Goal: Information Seeking & Learning: Check status

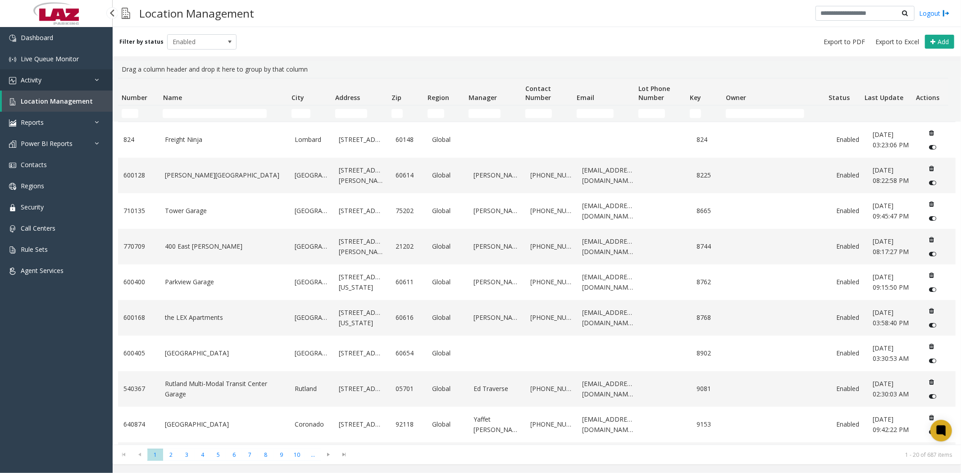
click at [39, 80] on span "Activity" at bounding box center [31, 80] width 21 height 9
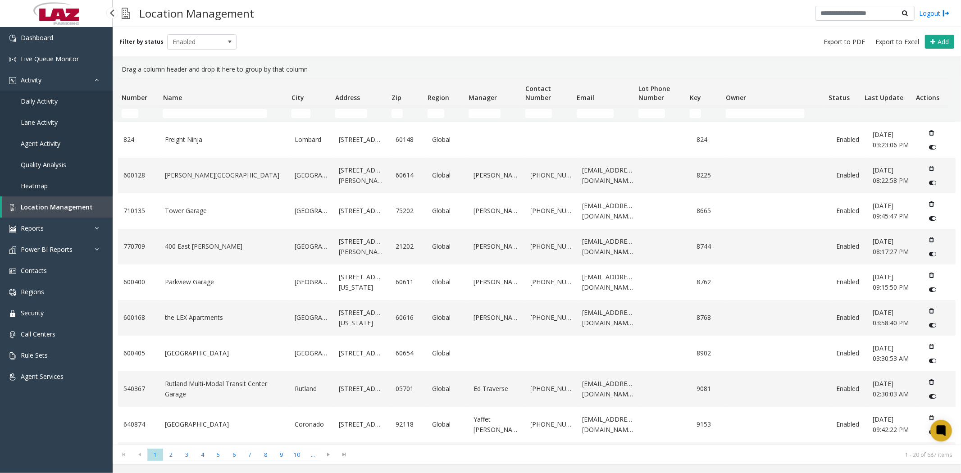
click at [57, 100] on span "Daily Activity" at bounding box center [39, 101] width 37 height 9
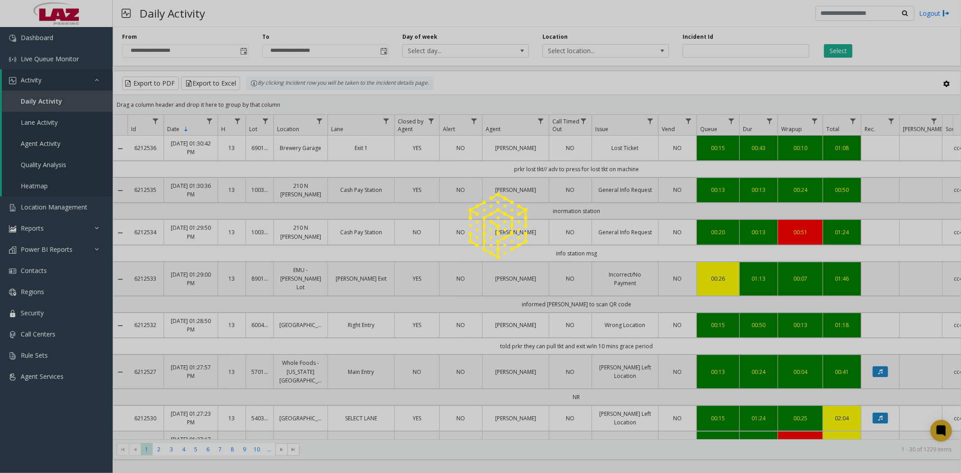
click at [243, 47] on div at bounding box center [480, 236] width 961 height 473
click at [244, 51] on div at bounding box center [480, 236] width 961 height 473
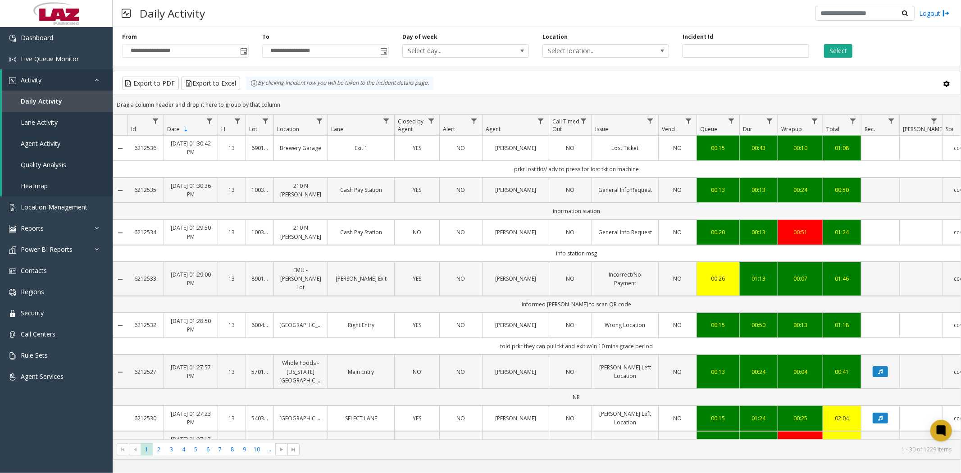
click at [244, 51] on span "Toggle popup" at bounding box center [243, 51] width 7 height 7
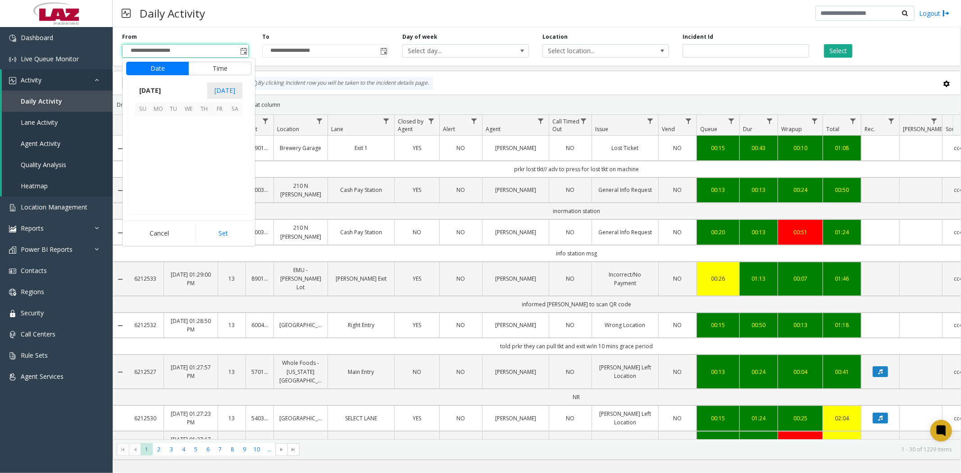
scroll to position [161757, 0]
click at [220, 123] on span "3" at bounding box center [219, 124] width 15 height 15
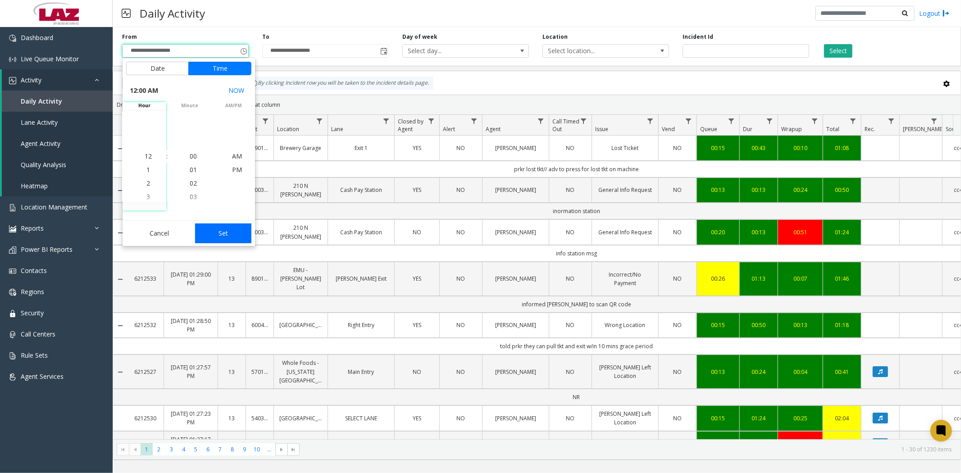
click at [229, 237] on button "Set" at bounding box center [223, 233] width 57 height 20
type input "**********"
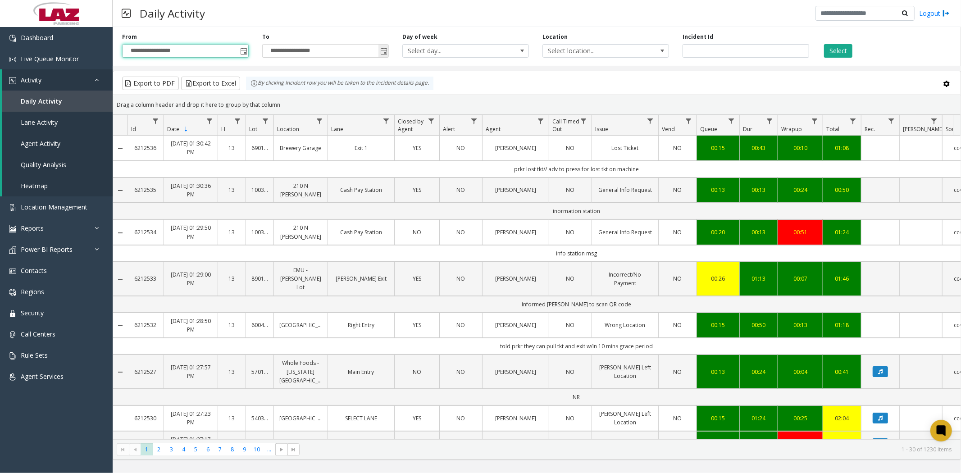
click at [383, 51] on span "Toggle popup" at bounding box center [383, 51] width 7 height 7
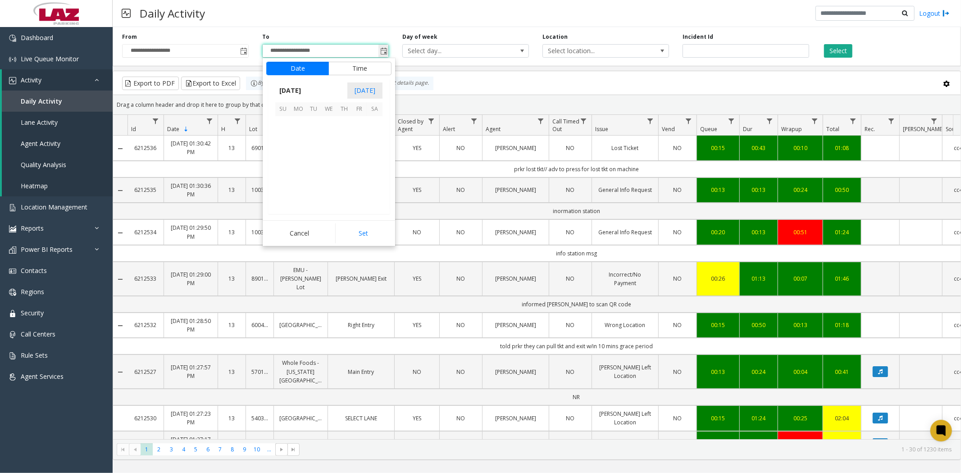
scroll to position [14, 0]
click at [360, 124] on span "3" at bounding box center [359, 124] width 15 height 15
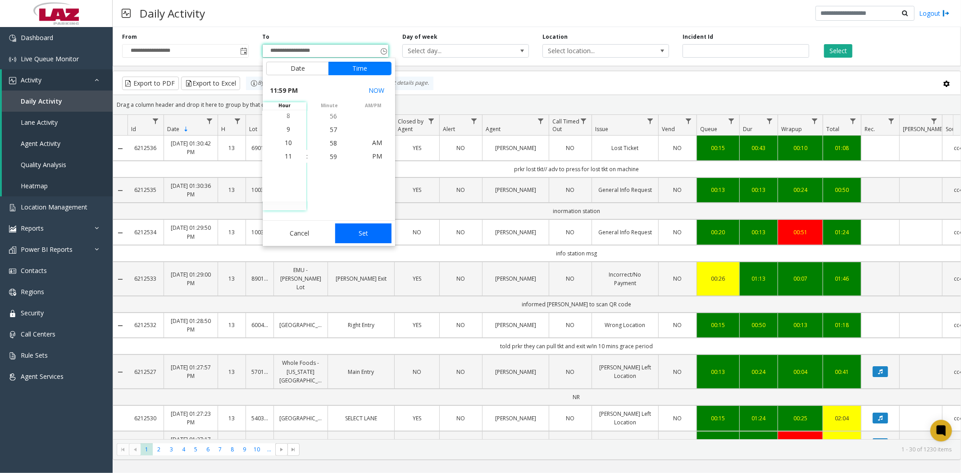
click at [369, 233] on button "Set" at bounding box center [363, 233] width 57 height 20
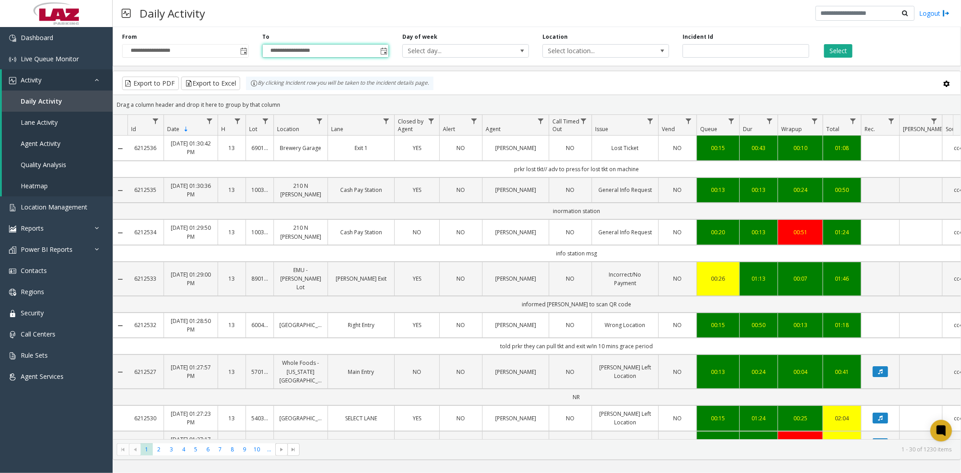
type input "**********"
click at [541, 119] on span "Data table" at bounding box center [540, 121] width 7 height 7
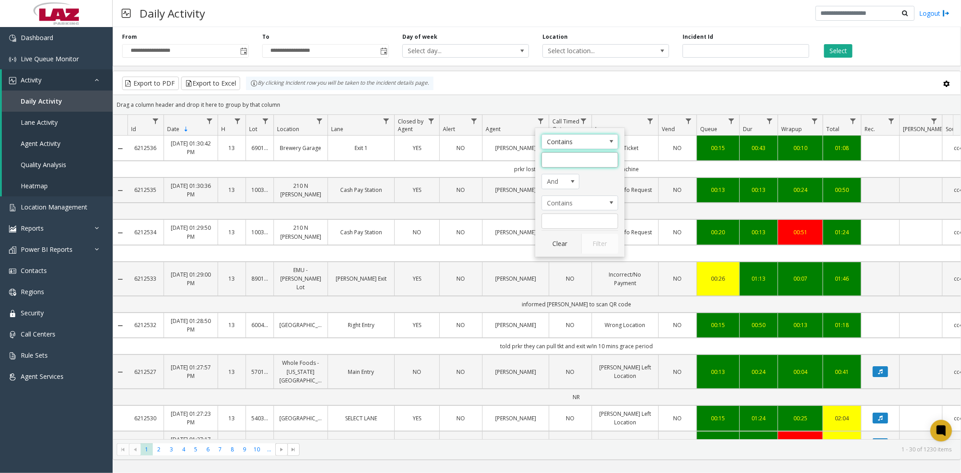
click at [555, 159] on input "Agent Filter" at bounding box center [579, 159] width 77 height 15
type input "*******"
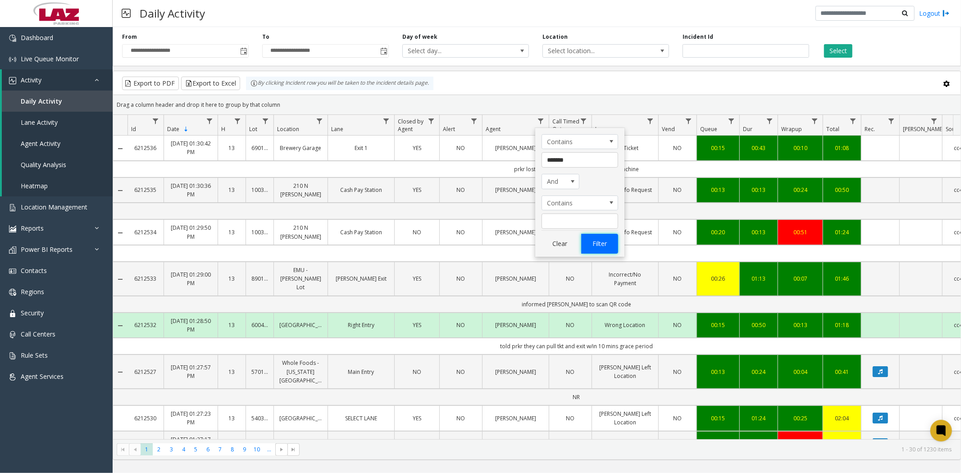
click at [595, 246] on button "Filter" at bounding box center [599, 244] width 37 height 20
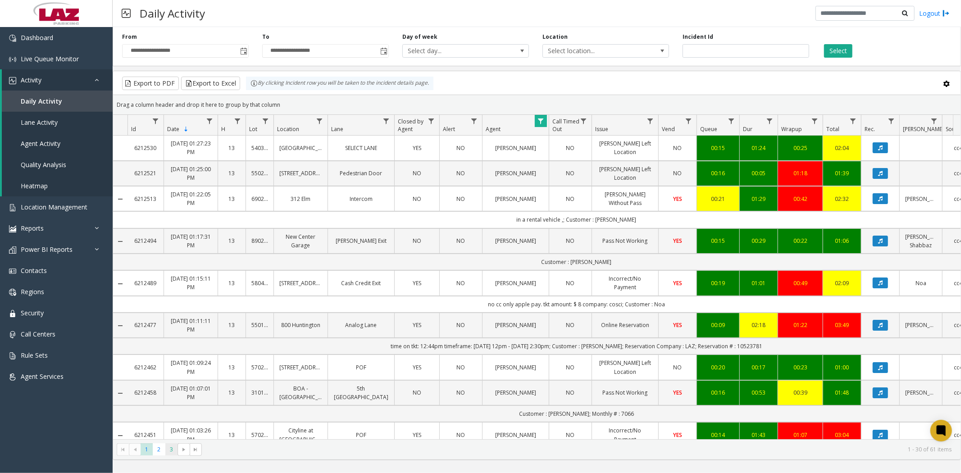
click at [171, 450] on span "3" at bounding box center [171, 449] width 12 height 12
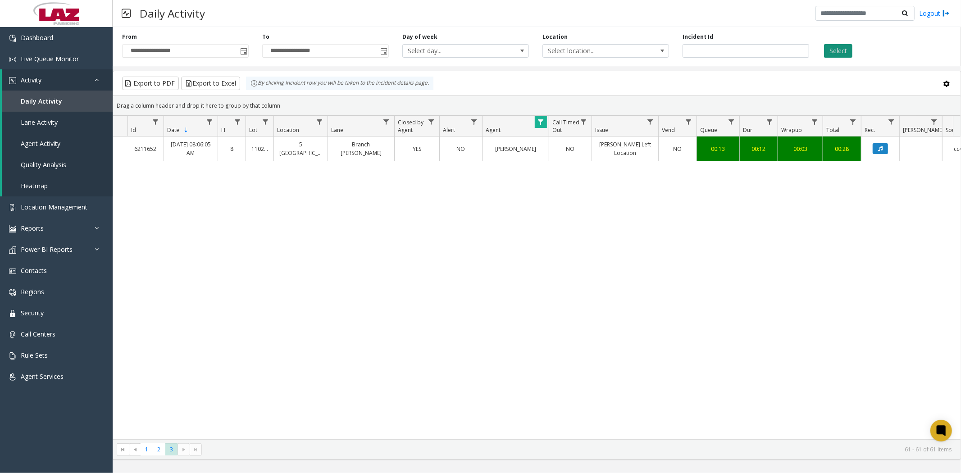
click at [842, 51] on button "Select" at bounding box center [838, 51] width 28 height 14
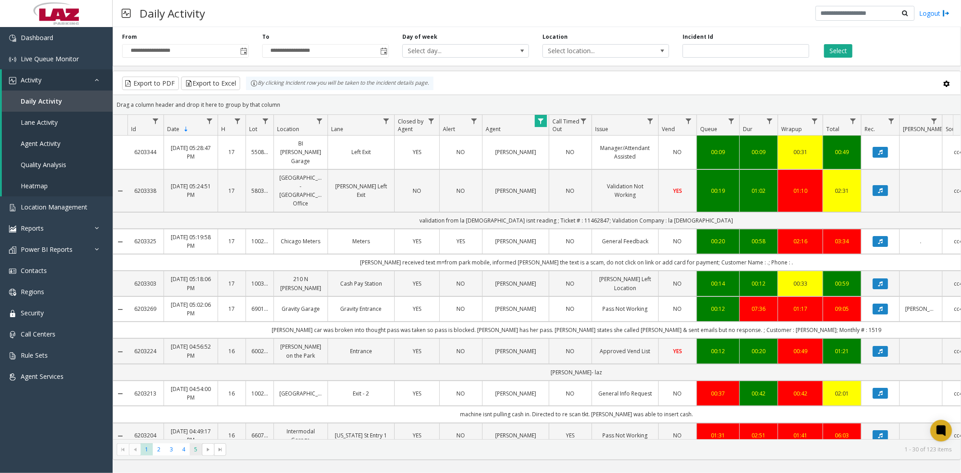
click at [195, 446] on span "5" at bounding box center [196, 449] width 12 height 12
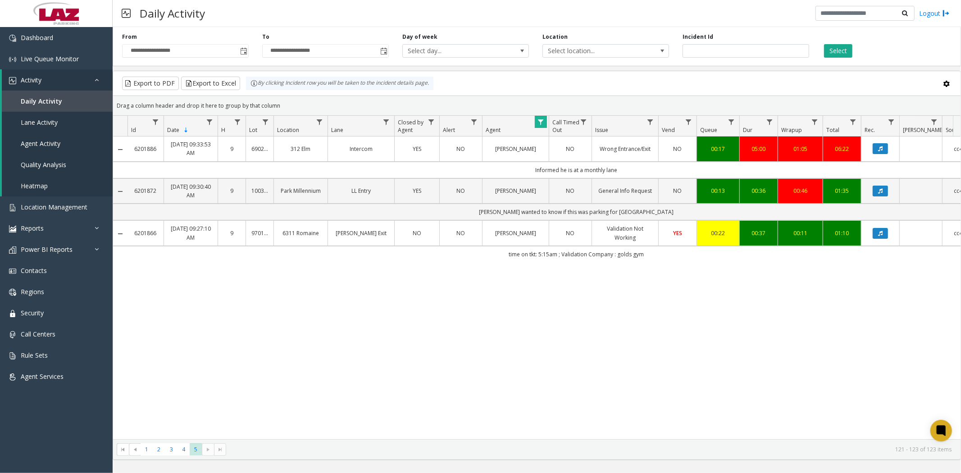
click at [541, 123] on span "Data table" at bounding box center [540, 121] width 7 height 7
drag, startPoint x: 552, startPoint y: 161, endPoint x: 579, endPoint y: 164, distance: 27.6
click at [579, 164] on input "*******" at bounding box center [579, 160] width 77 height 15
type input "***"
click at [605, 251] on button "Filter" at bounding box center [599, 245] width 37 height 20
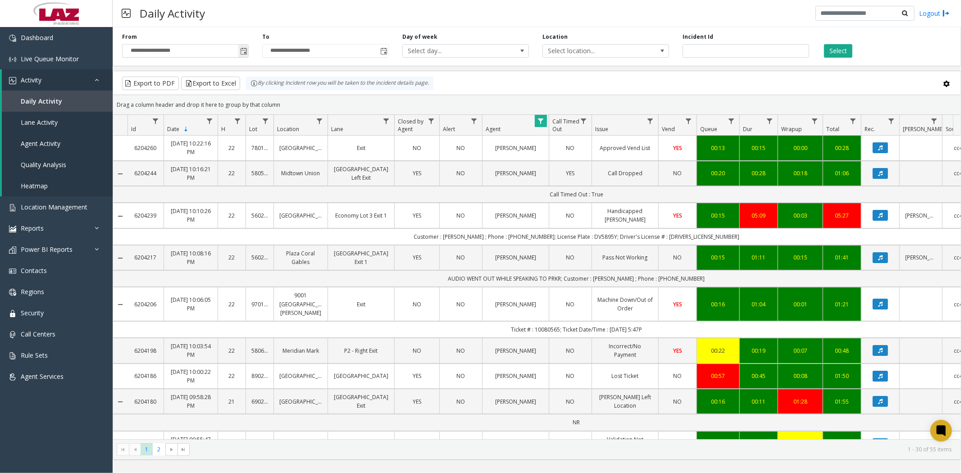
click at [227, 55] on input "**********" at bounding box center [186, 51] width 126 height 13
click at [244, 50] on span "Toggle popup" at bounding box center [243, 51] width 7 height 7
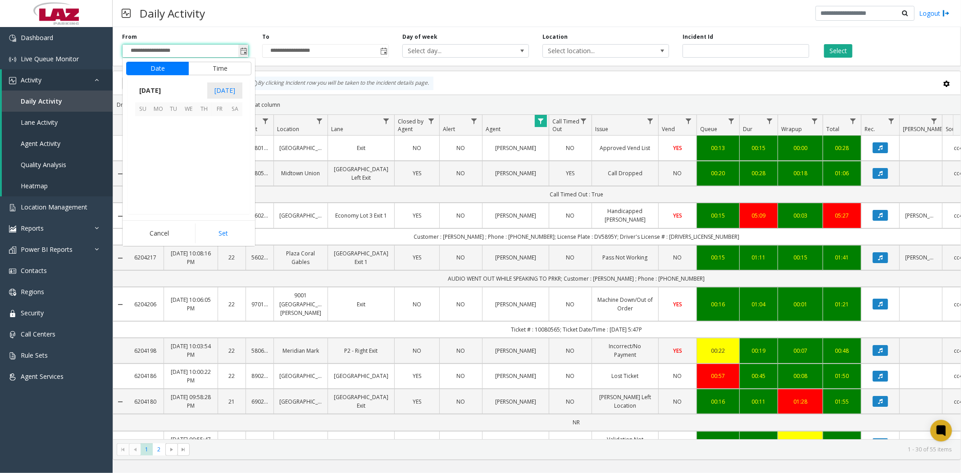
scroll to position [161757, 0]
click at [141, 141] on span "5" at bounding box center [142, 139] width 15 height 15
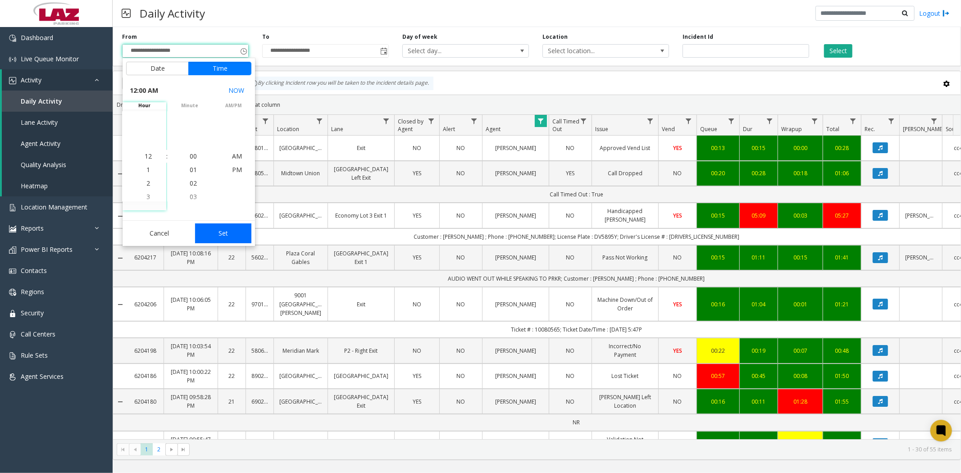
drag, startPoint x: 225, startPoint y: 235, endPoint x: 330, endPoint y: 111, distance: 161.7
click at [225, 234] on button "Set" at bounding box center [223, 233] width 57 height 20
type input "**********"
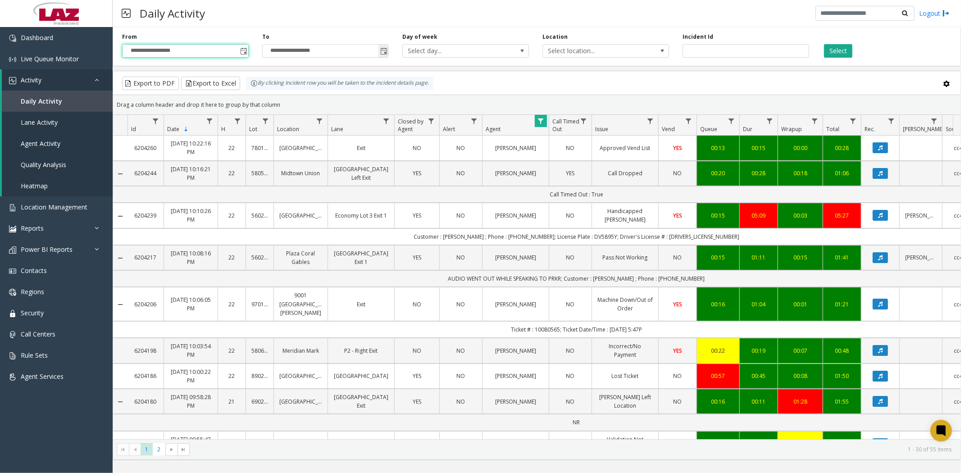
click at [382, 50] on span "Toggle popup" at bounding box center [383, 51] width 7 height 7
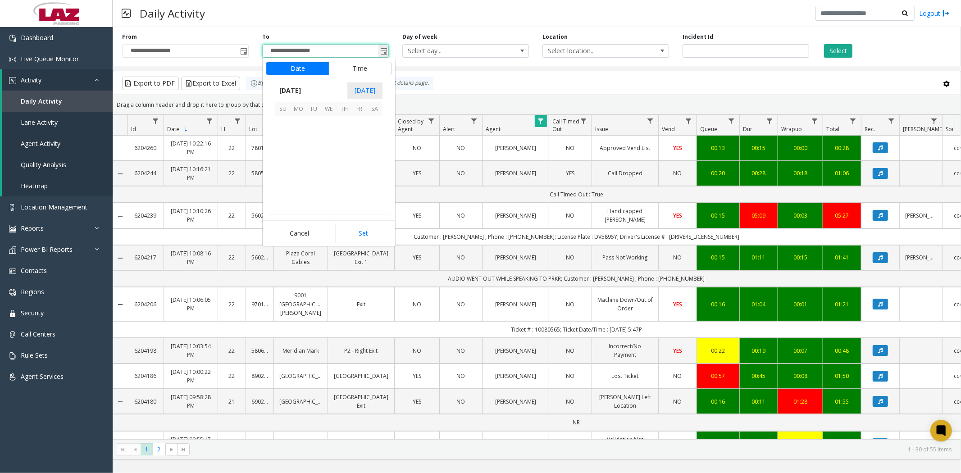
scroll to position [14, 0]
click at [282, 140] on span "5" at bounding box center [282, 139] width 15 height 15
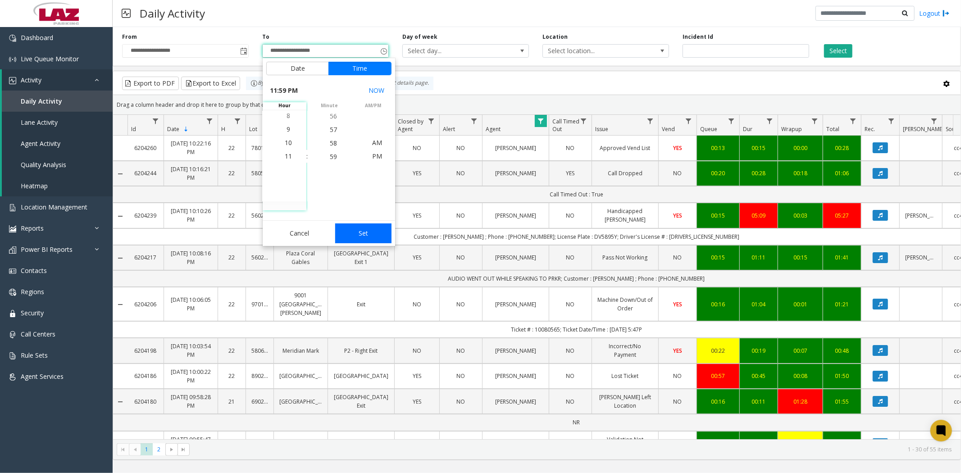
click at [359, 232] on button "Set" at bounding box center [363, 233] width 57 height 20
type input "**********"
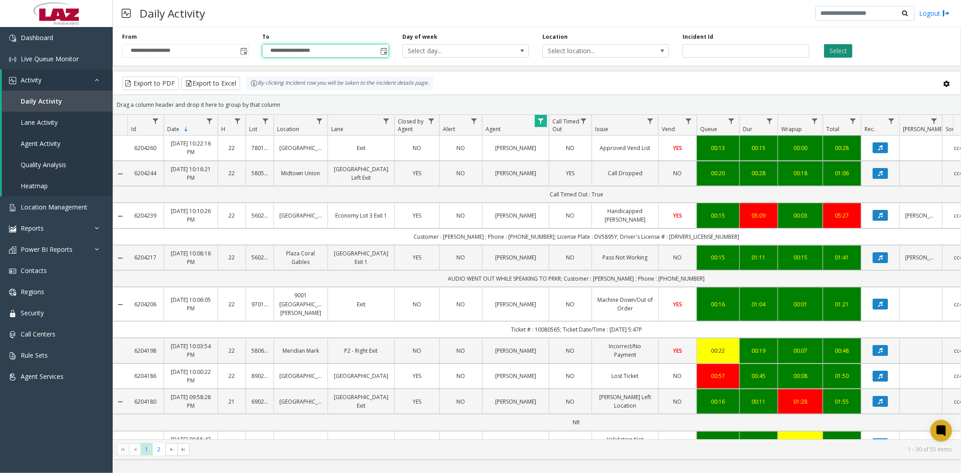
click at [843, 51] on button "Select" at bounding box center [838, 51] width 28 height 14
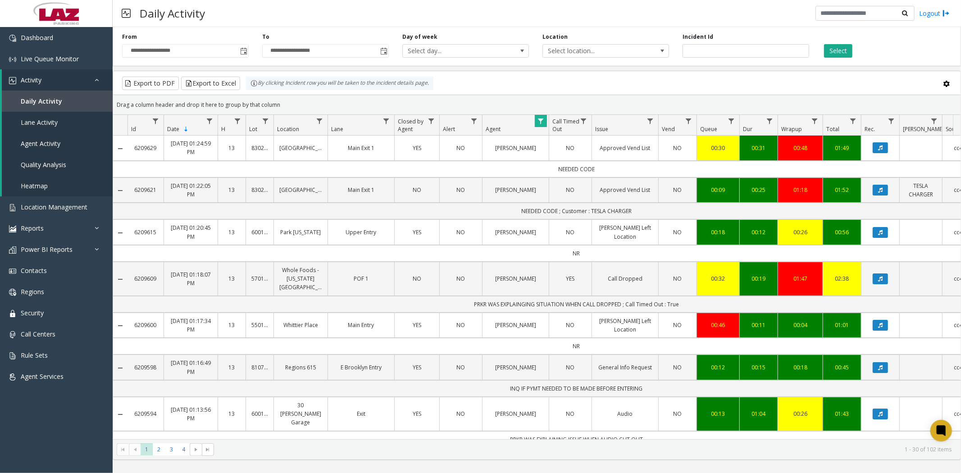
scroll to position [350, 0]
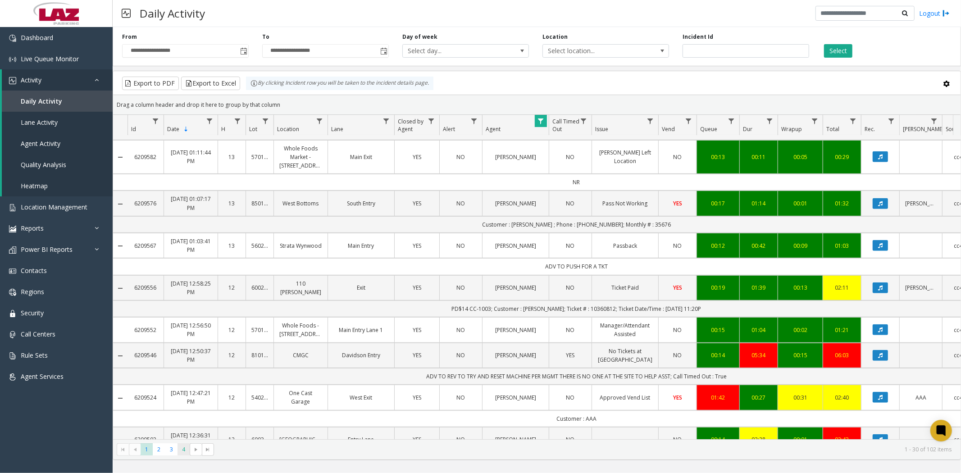
click at [182, 452] on span "4" at bounding box center [183, 449] width 12 height 12
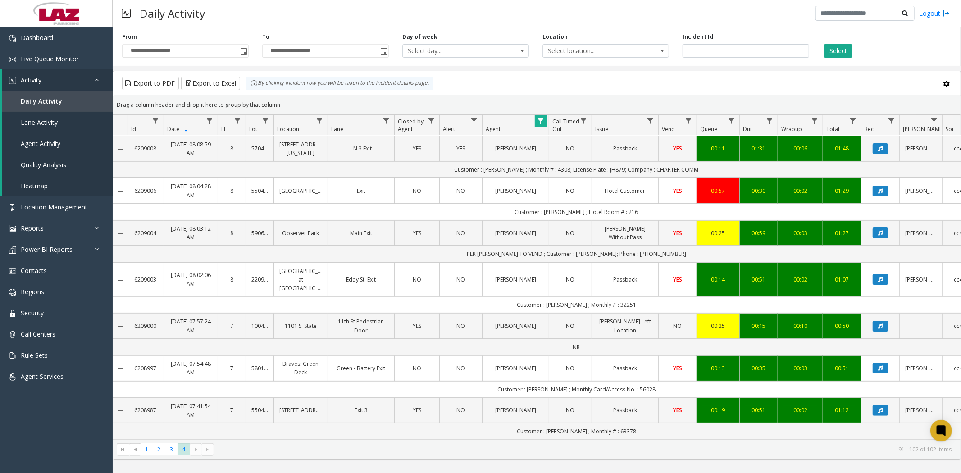
scroll to position [220, 0]
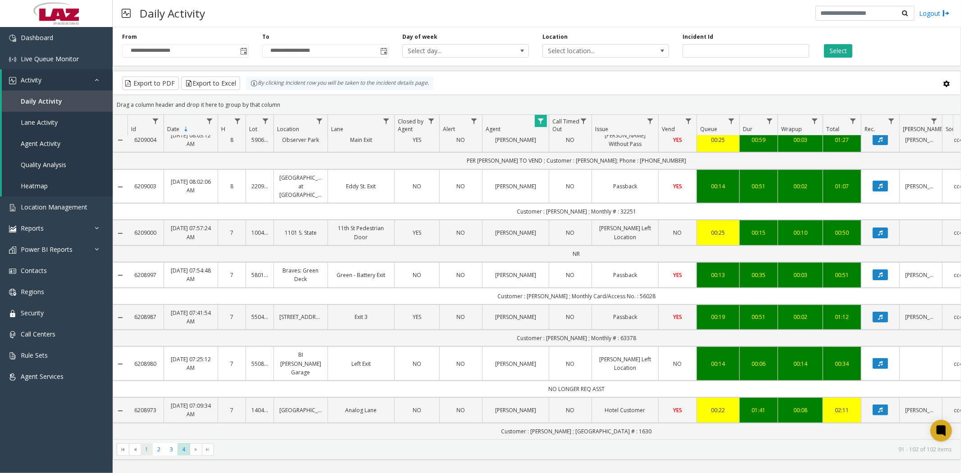
click at [143, 453] on span "1" at bounding box center [147, 449] width 12 height 12
